Goal: Navigation & Orientation: Find specific page/section

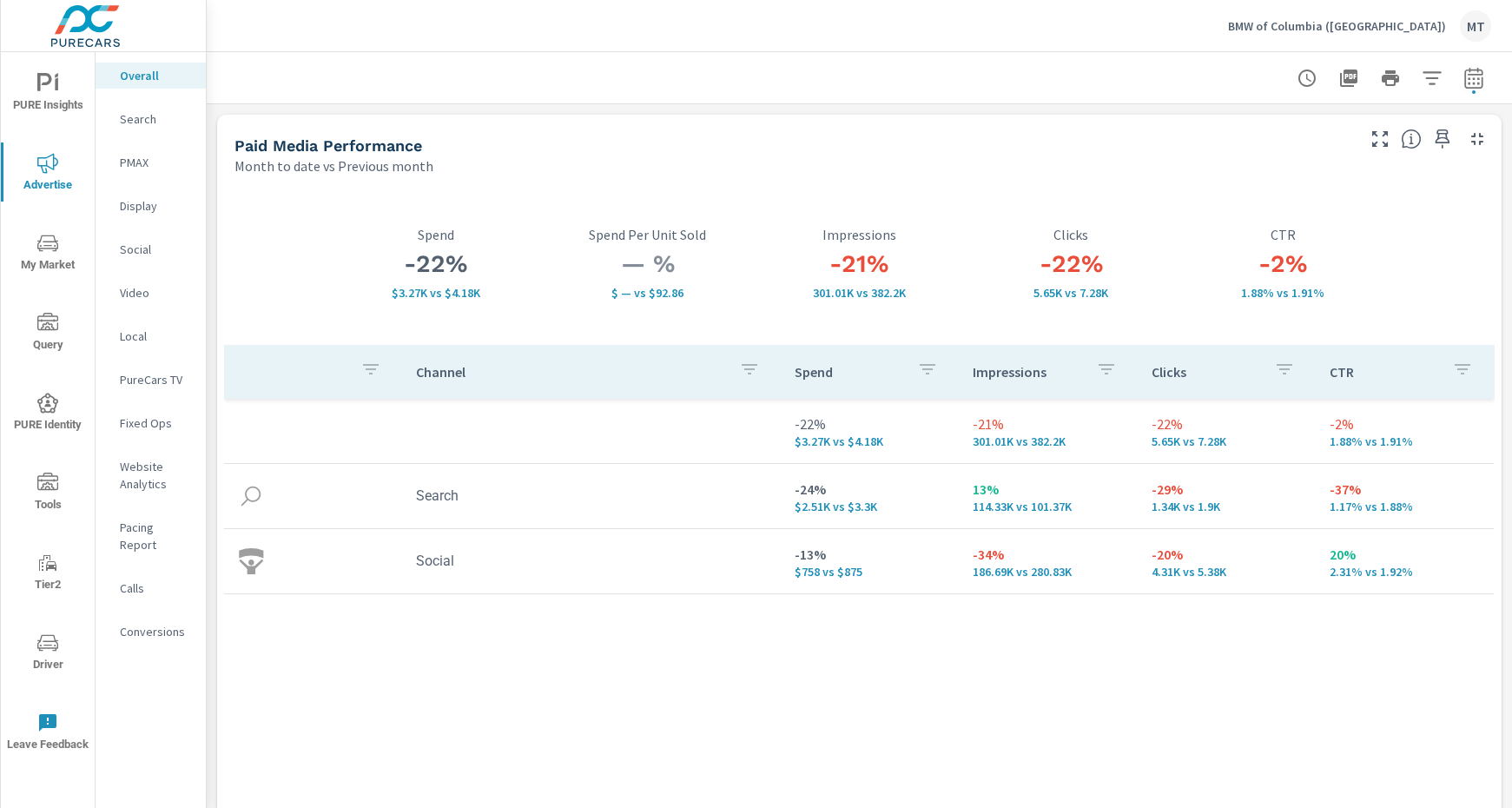
click at [1360, 25] on p "BMW of Columbia (SC)" at bounding box center [1337, 26] width 218 height 16
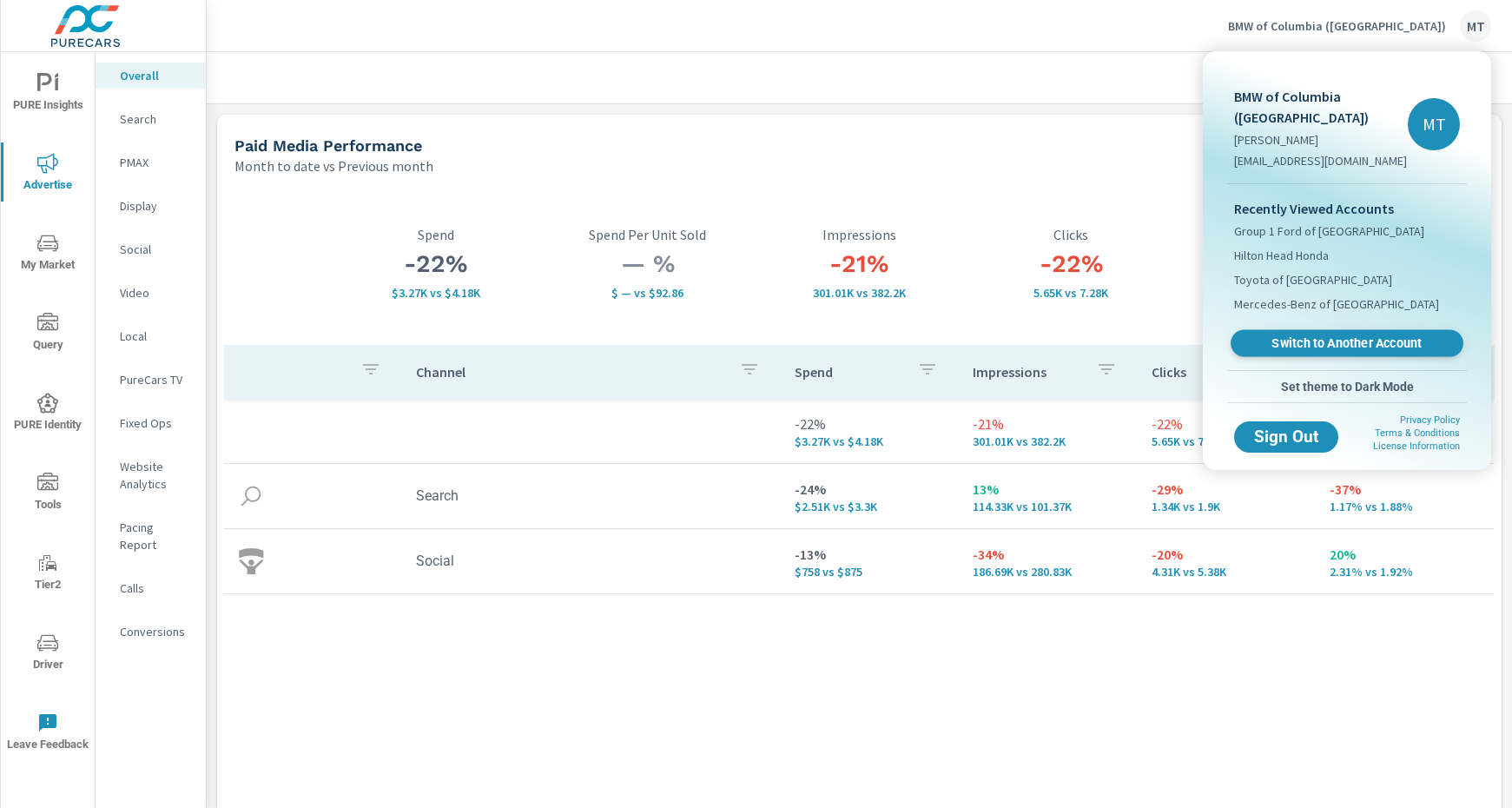
click at [1392, 335] on span "Switch to Another Account" at bounding box center [1346, 343] width 213 height 17
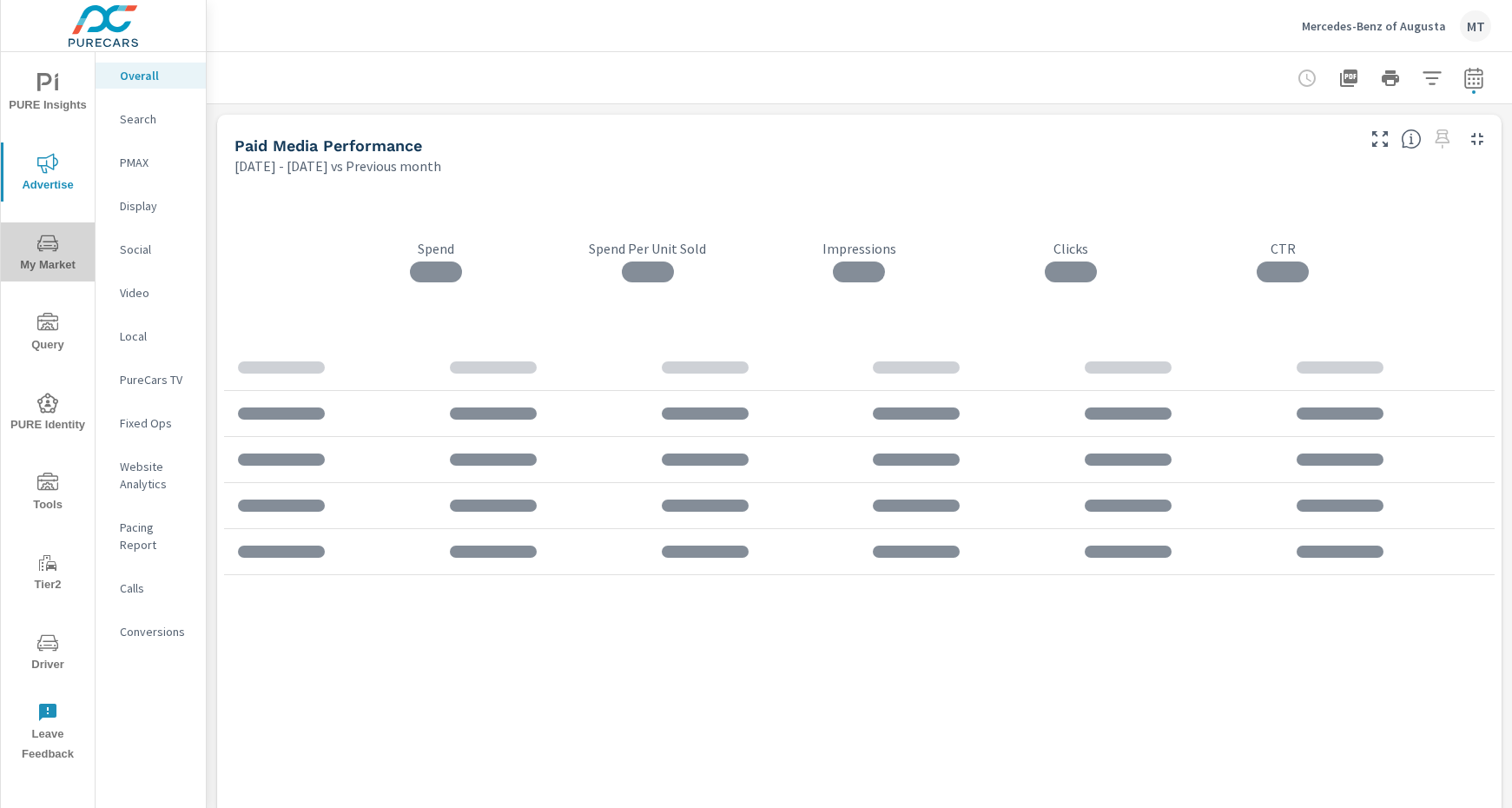
click at [58, 242] on span "My Market" at bounding box center [47, 254] width 83 height 43
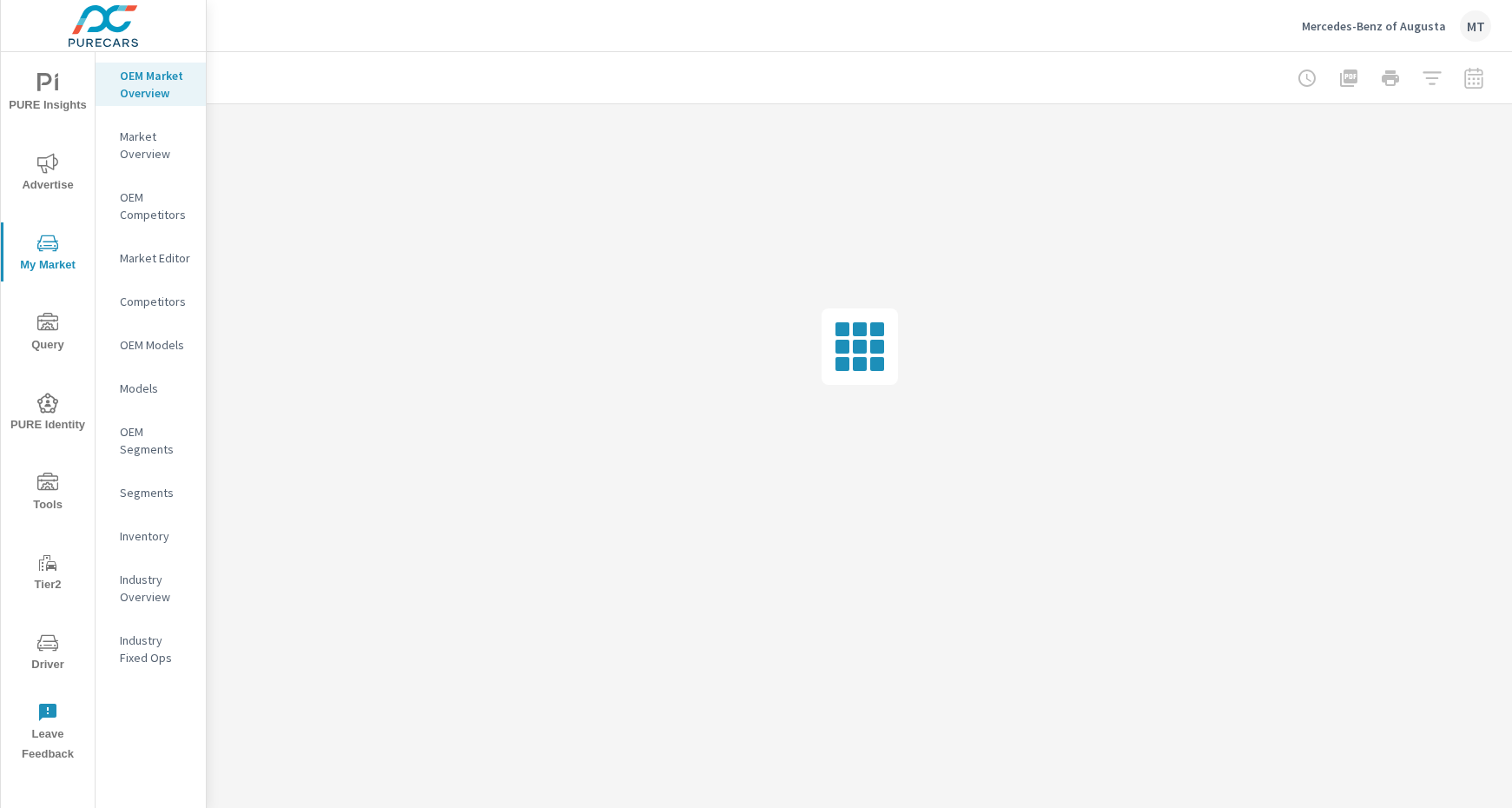
click at [147, 526] on div "Inventory" at bounding box center [151, 536] width 111 height 26
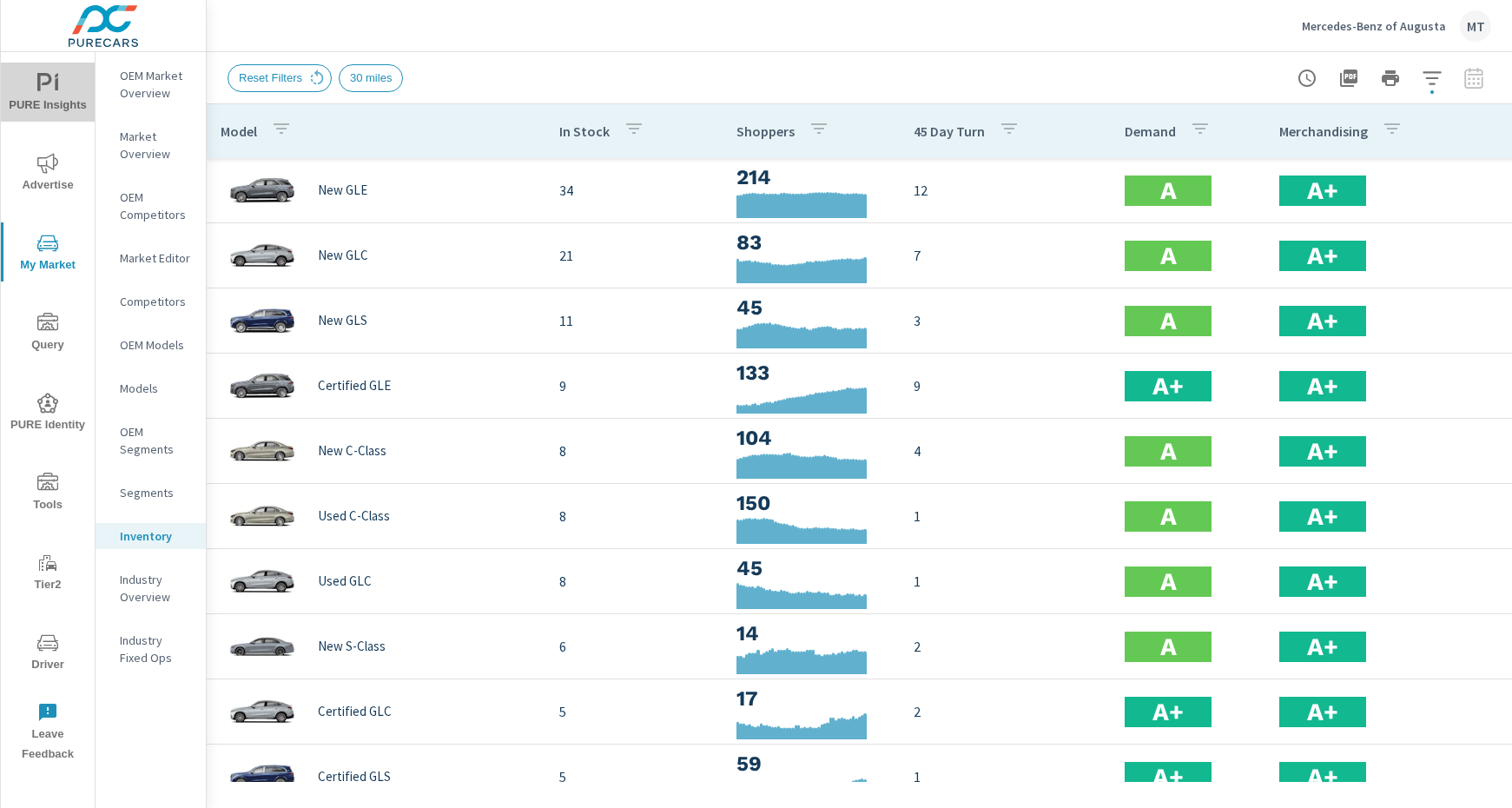
click at [25, 103] on span "PURE Insights" at bounding box center [47, 94] width 83 height 43
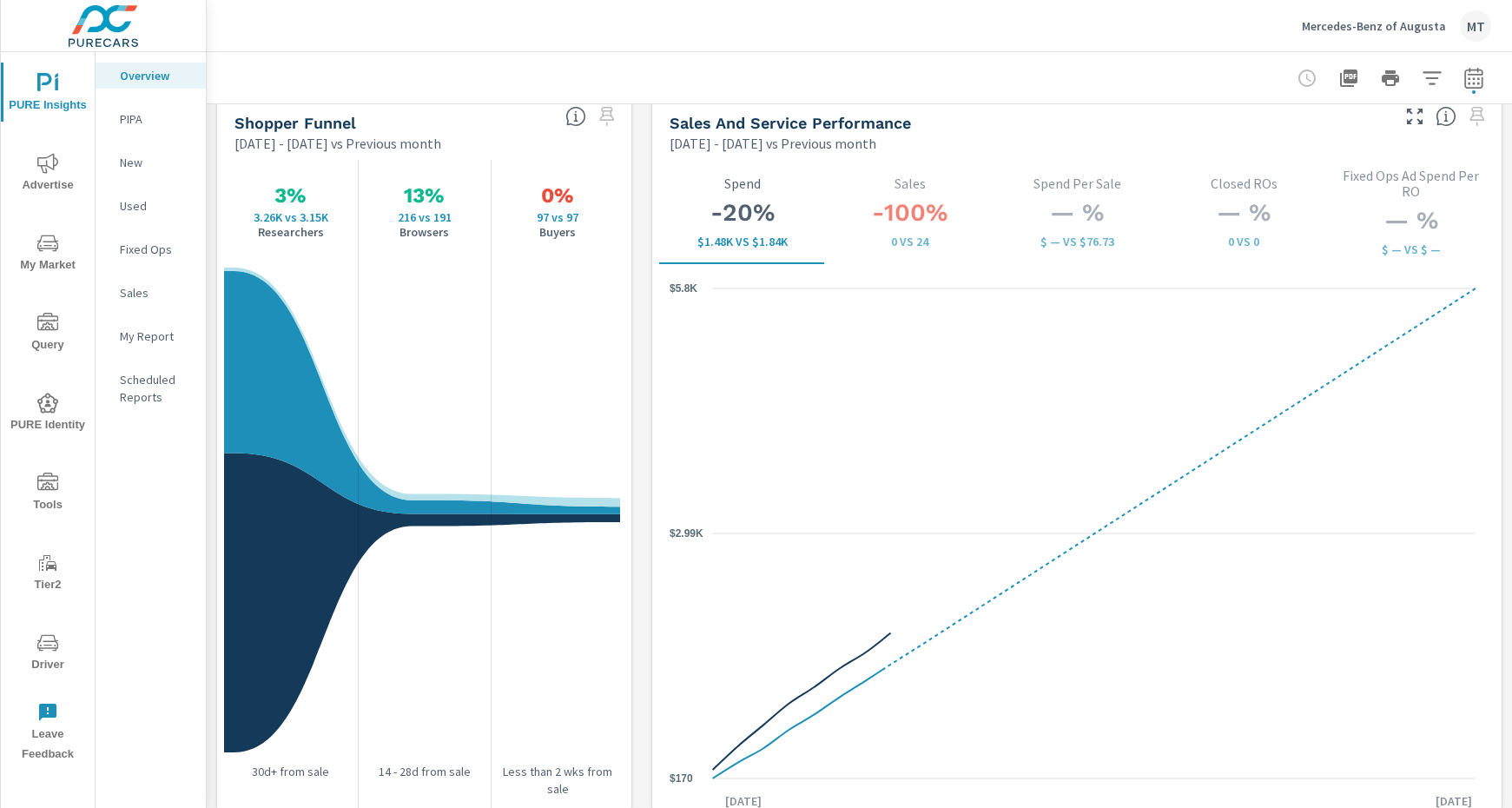
scroll to position [2249, 0]
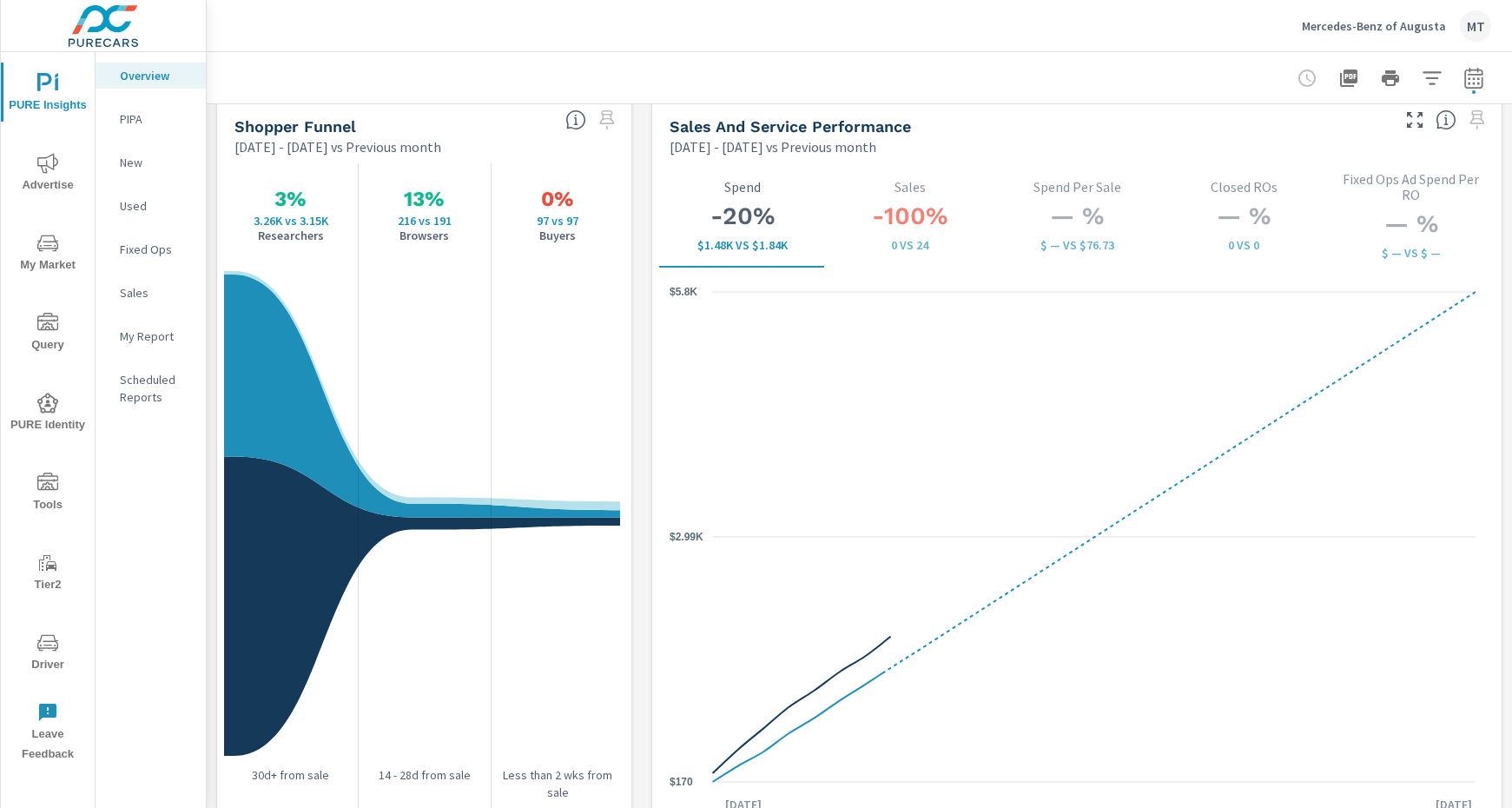
click at [62, 177] on span "Advertise" at bounding box center [47, 174] width 83 height 43
